Goal: Complete application form

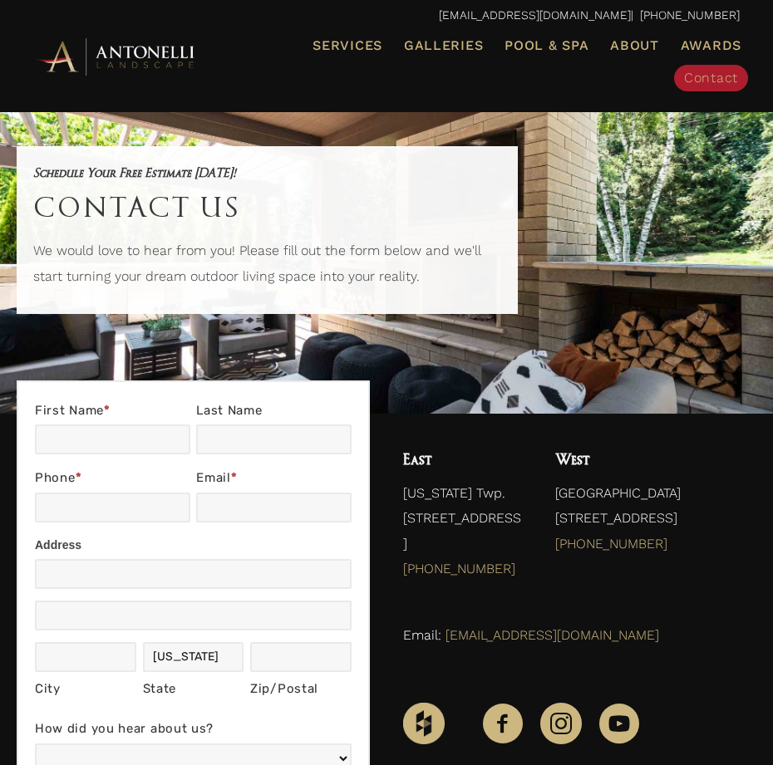
type input "jiAOwRzGiRHgjx"
type input "hmRACDlQYEBs"
type input "NKLpDxQGHPXSfyO"
type input "[EMAIL_ADDRESS][DOMAIN_NAME]"
type input "LnrQzpIsiwge"
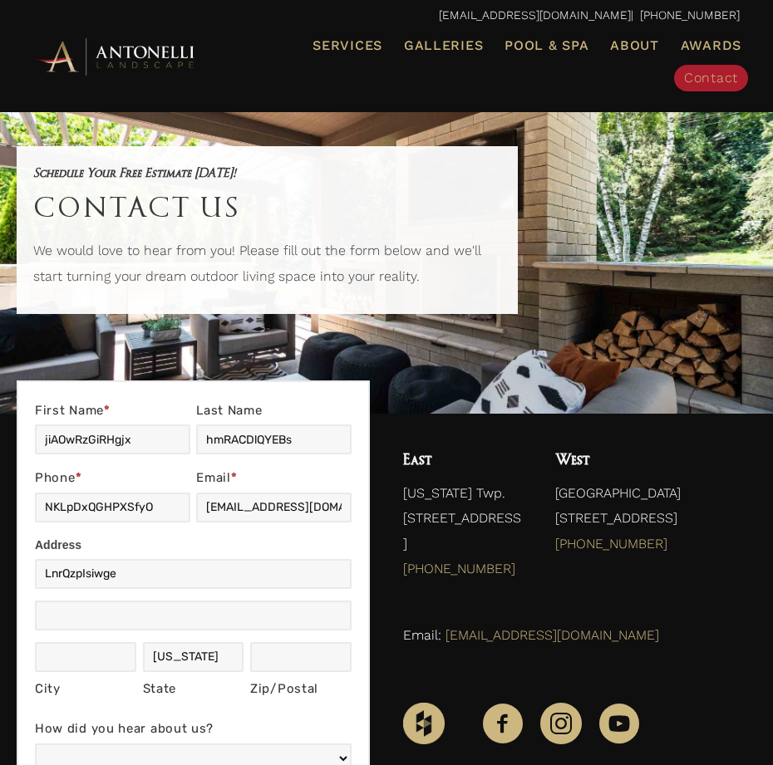
type input "xBKWDhVaZJkZ"
type input "nMicrXbb"
type input "HiCZmbkDlPzpGqUB"
type input "FWWXHhYjHjzCBja"
checkbox input "true"
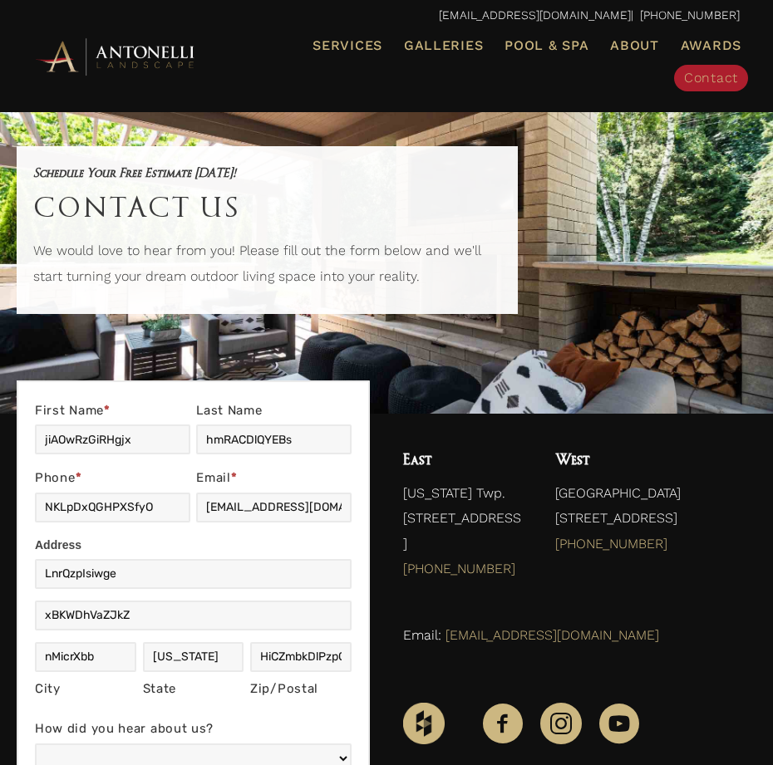
checkbox input "true"
checkbox input "false"
checkbox input "true"
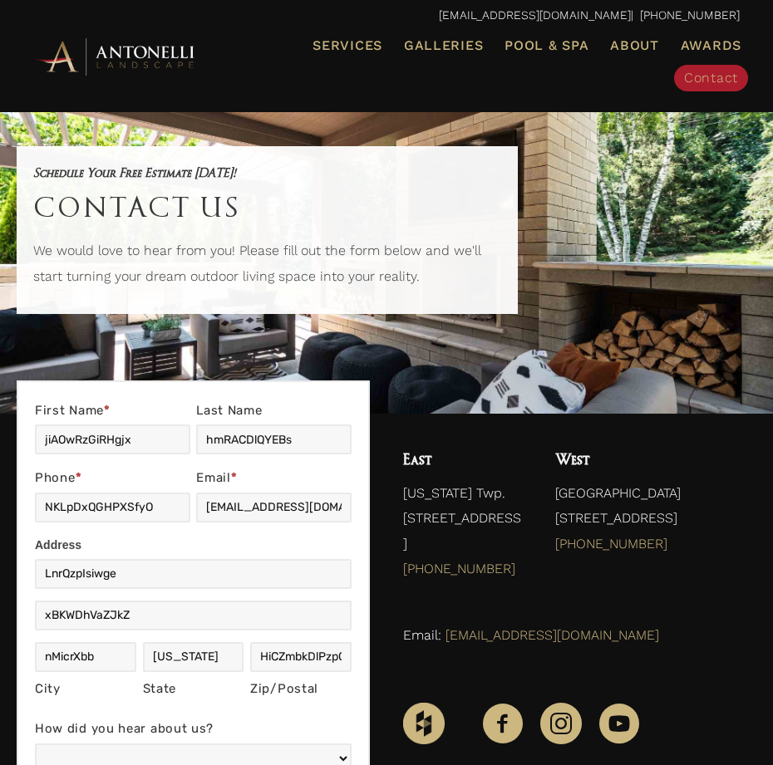
checkbox input "true"
type input "evUccWUkBZj"
checkbox input "false"
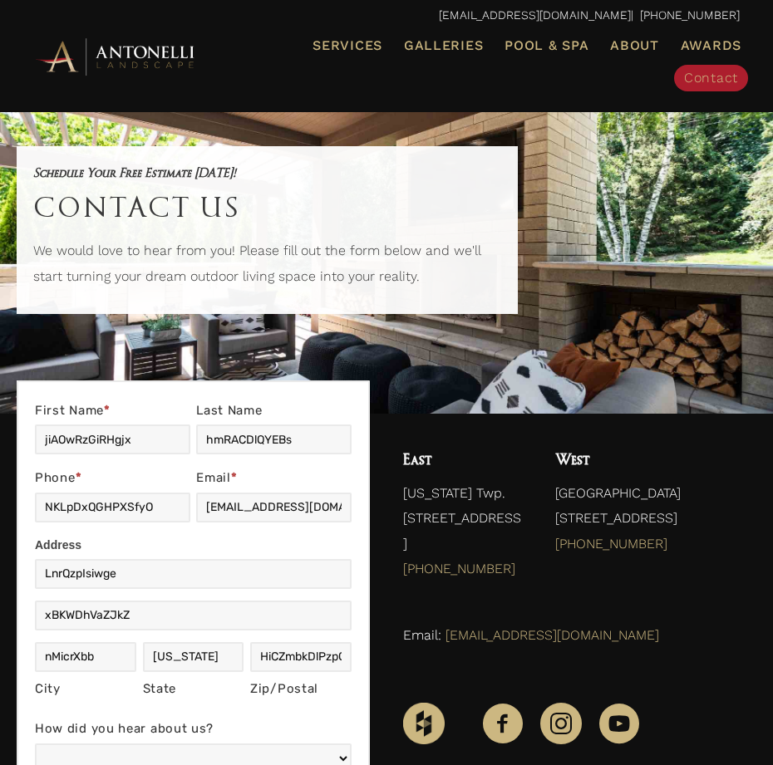
checkbox input "false"
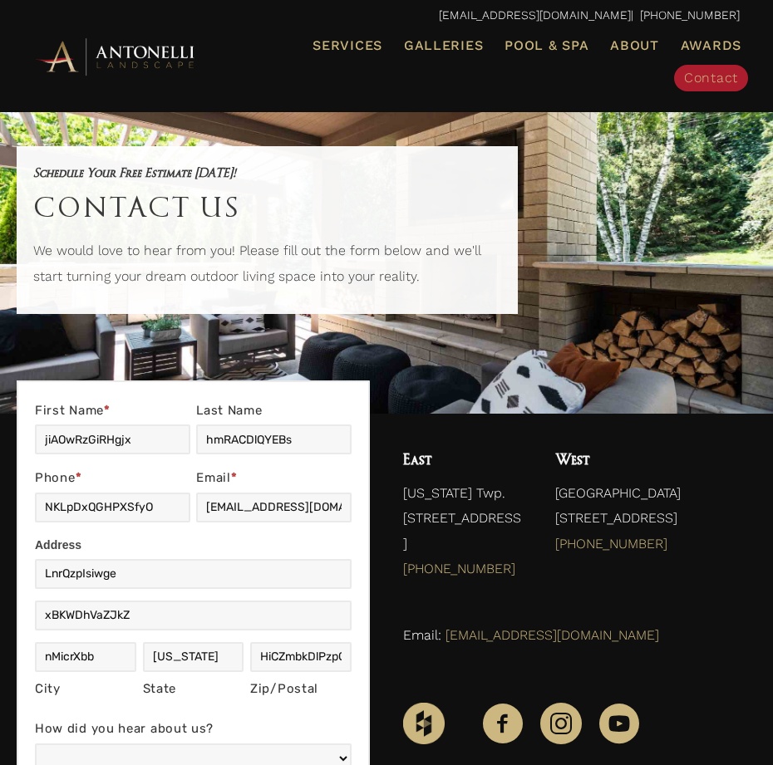
checkbox input "false"
